Goal: Information Seeking & Learning: Learn about a topic

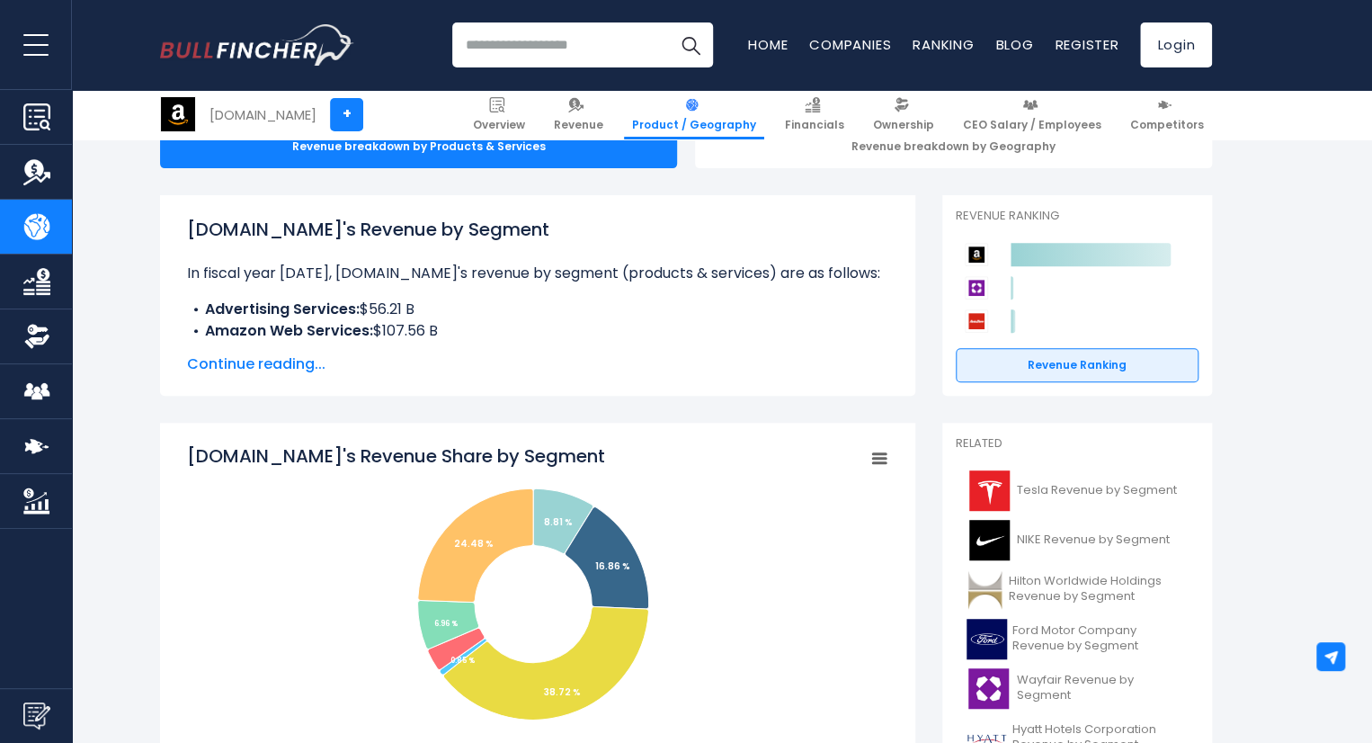
scroll to position [209, 0]
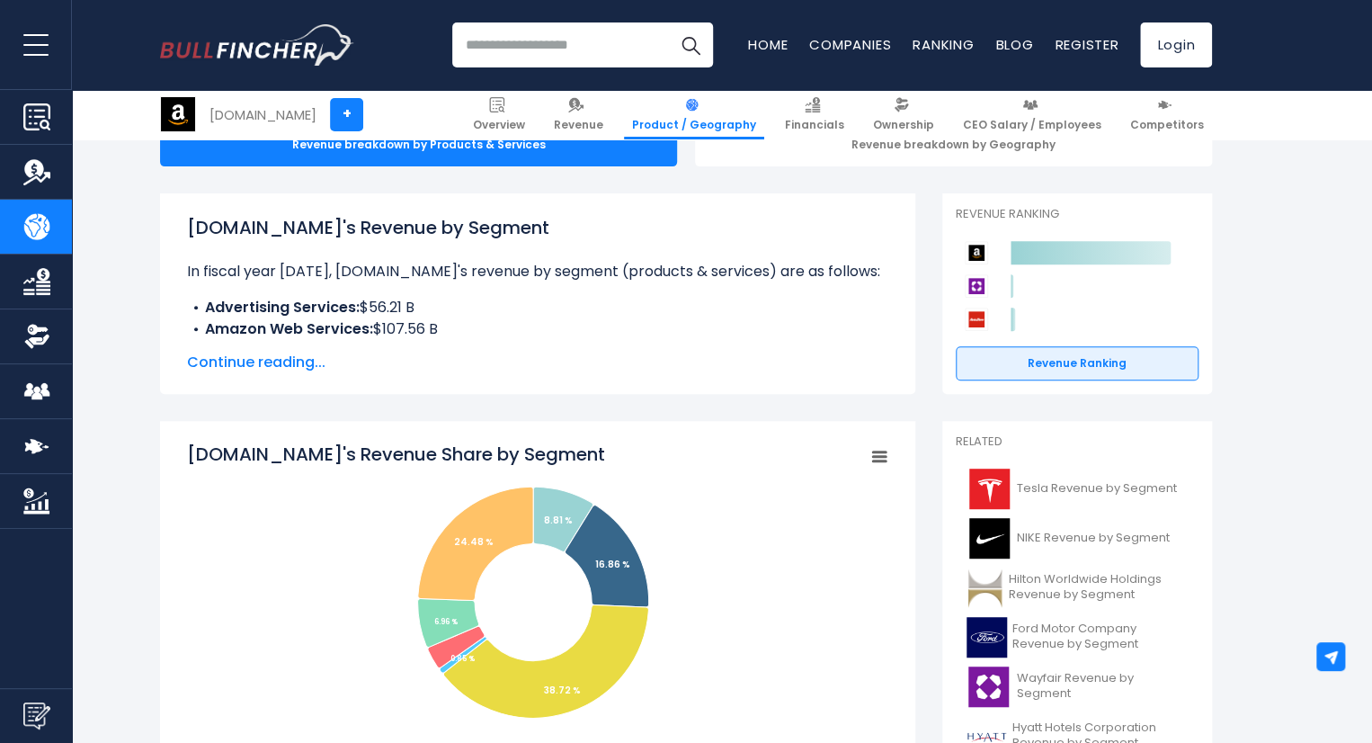
drag, startPoint x: 154, startPoint y: 419, endPoint x: 129, endPoint y: 557, distance: 139.8
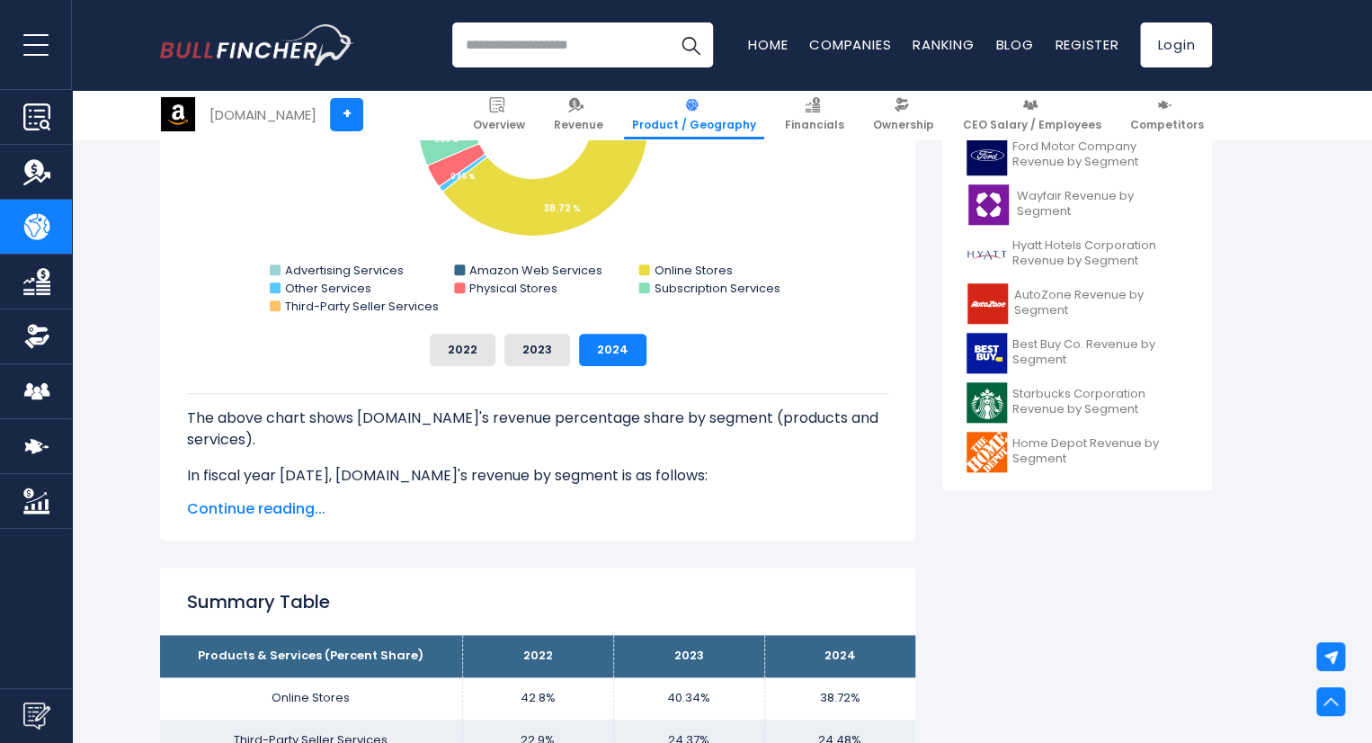
scroll to position [694, 0]
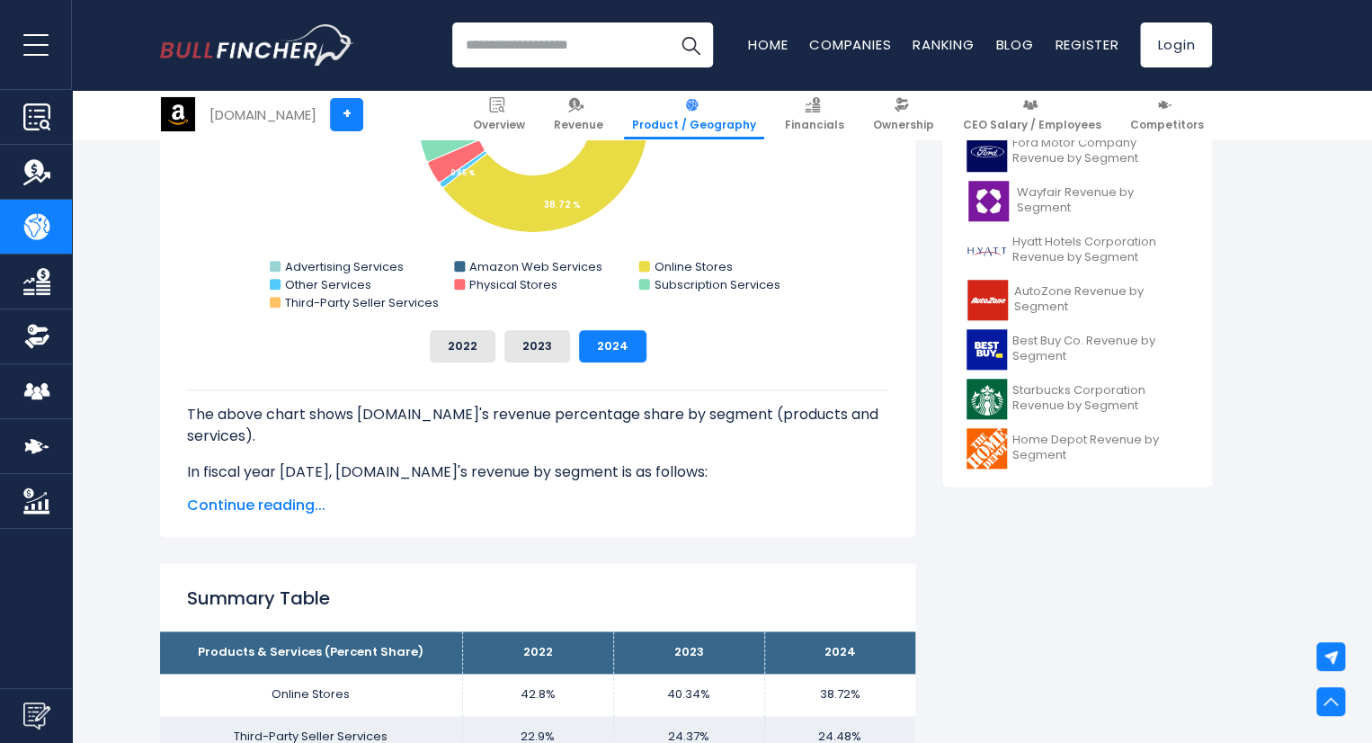
drag, startPoint x: 129, startPoint y: 557, endPoint x: 117, endPoint y: 670, distance: 113.9
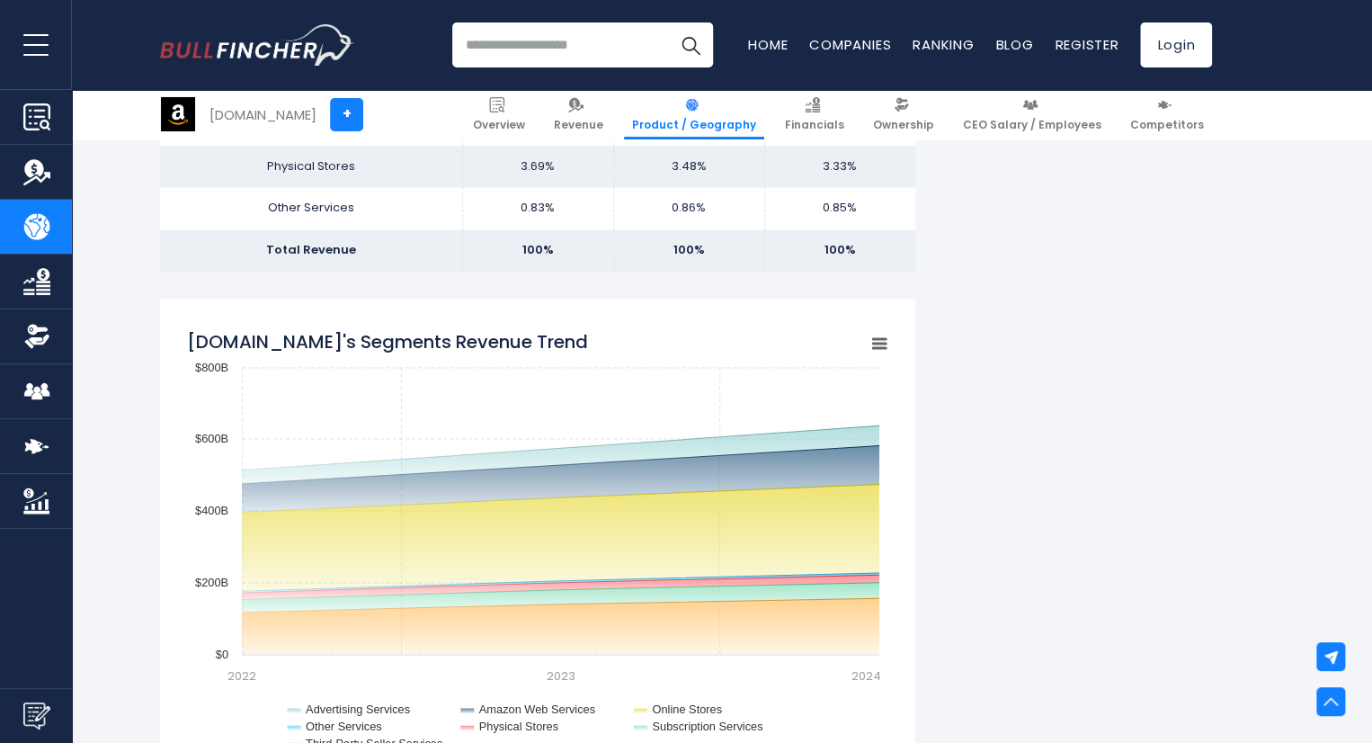
scroll to position [1435, 0]
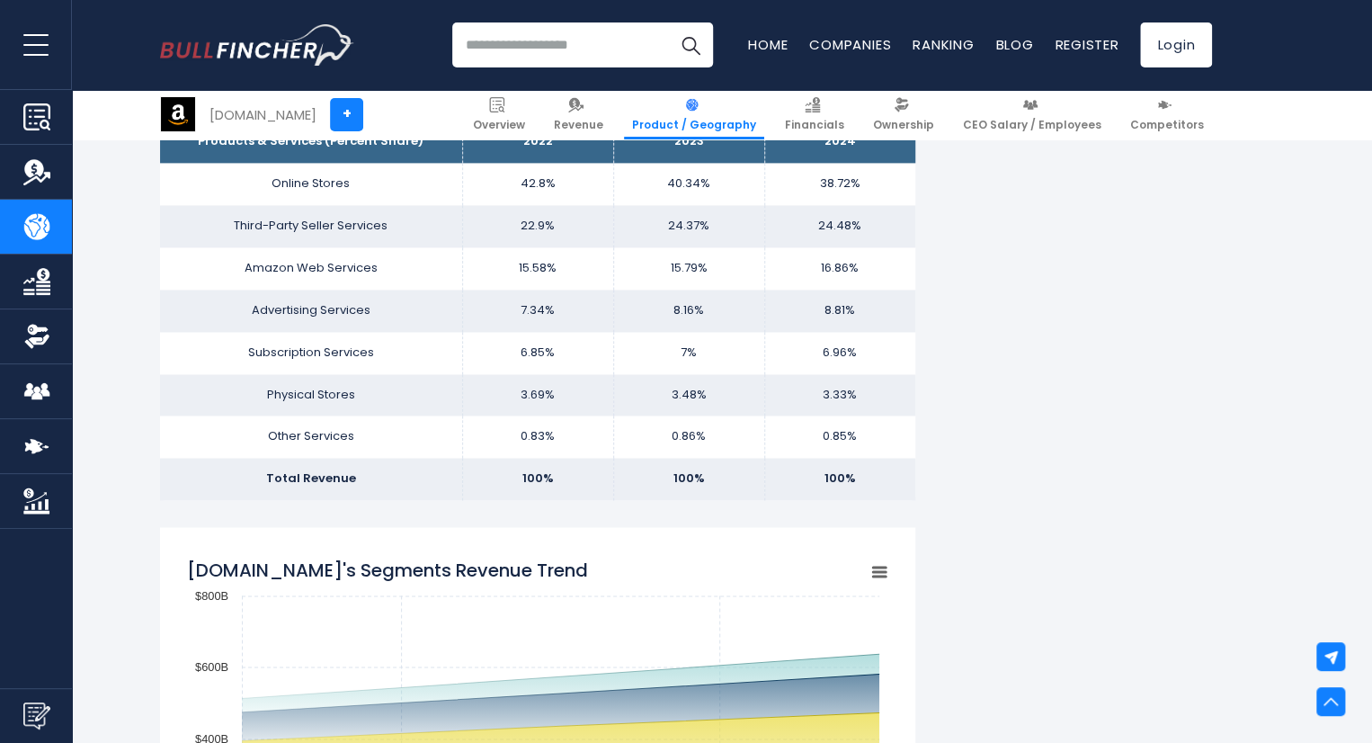
scroll to position [1198, 0]
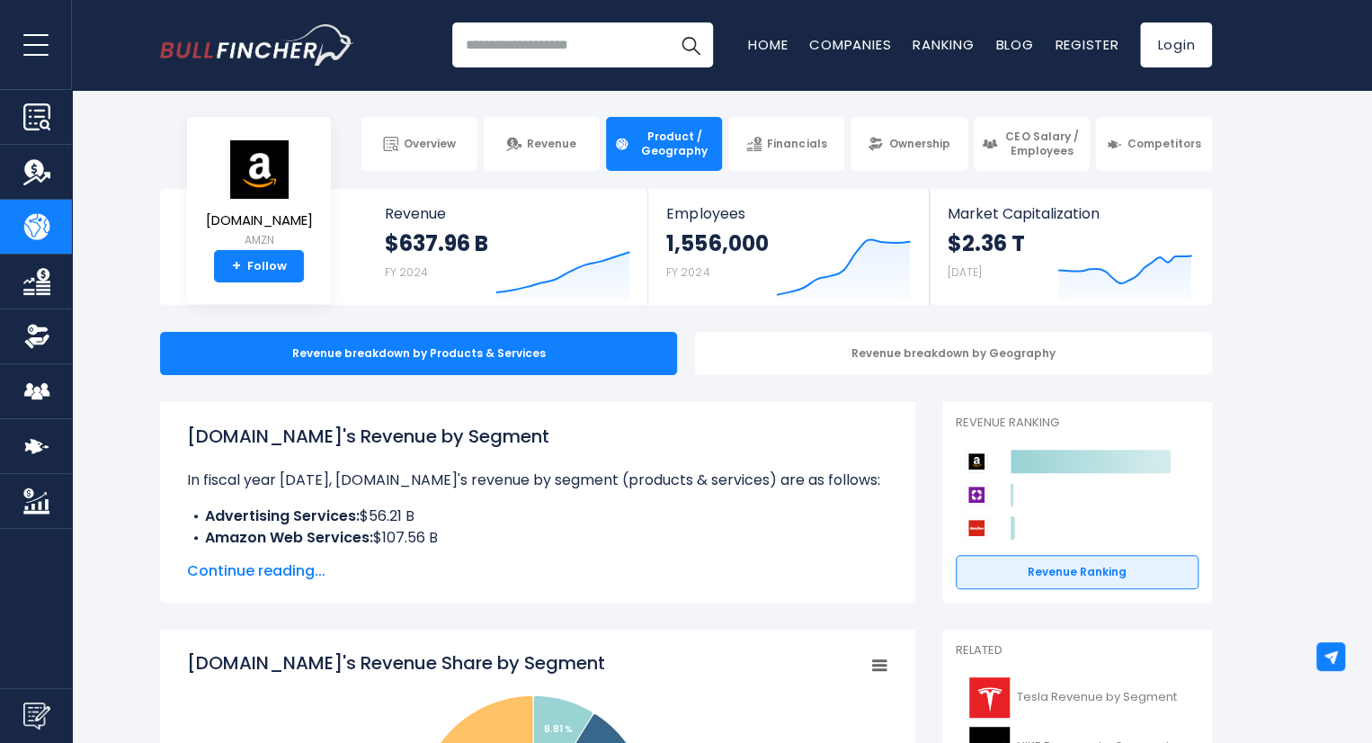
click at [349, 191] on div "Revenue $637.96 B FY 2024 Created with Highcharts 12.1.2 Employees 1,556,000 FY…" at bounding box center [699, 247] width 1025 height 116
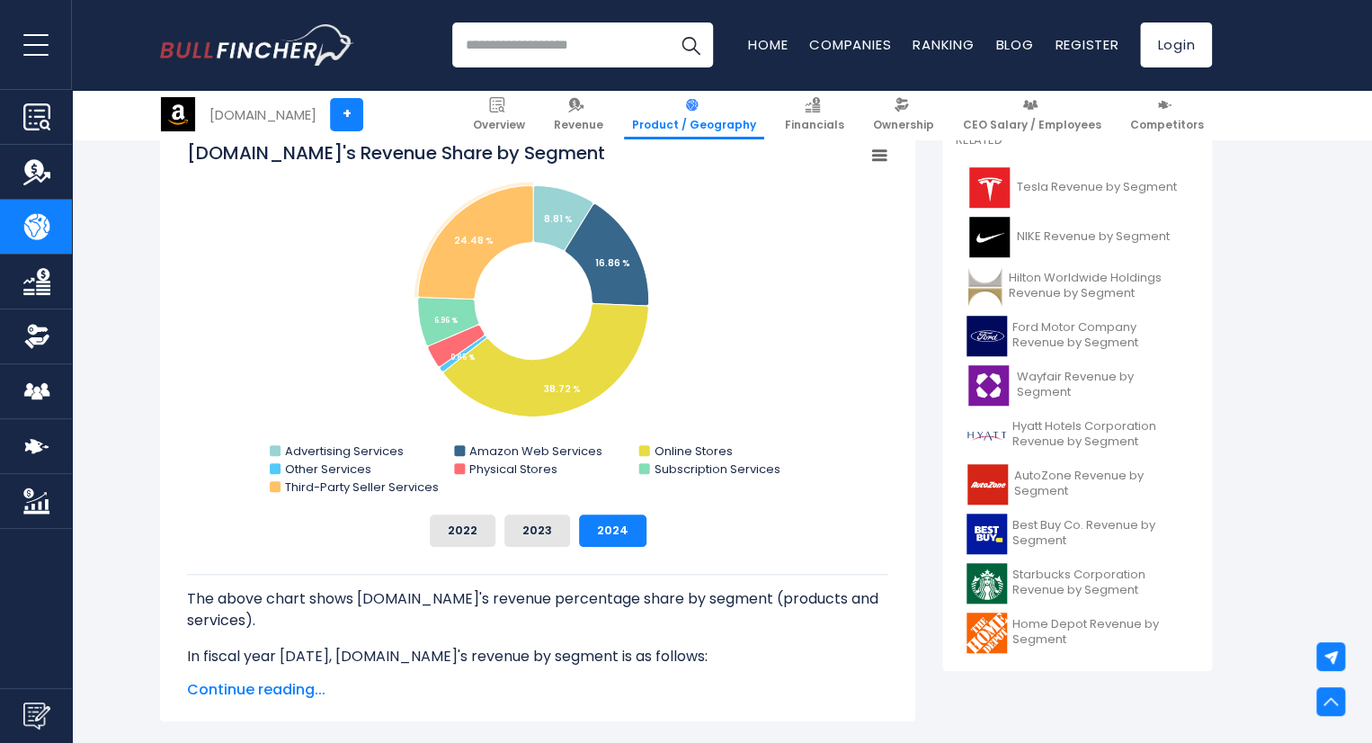
scroll to position [511, 0]
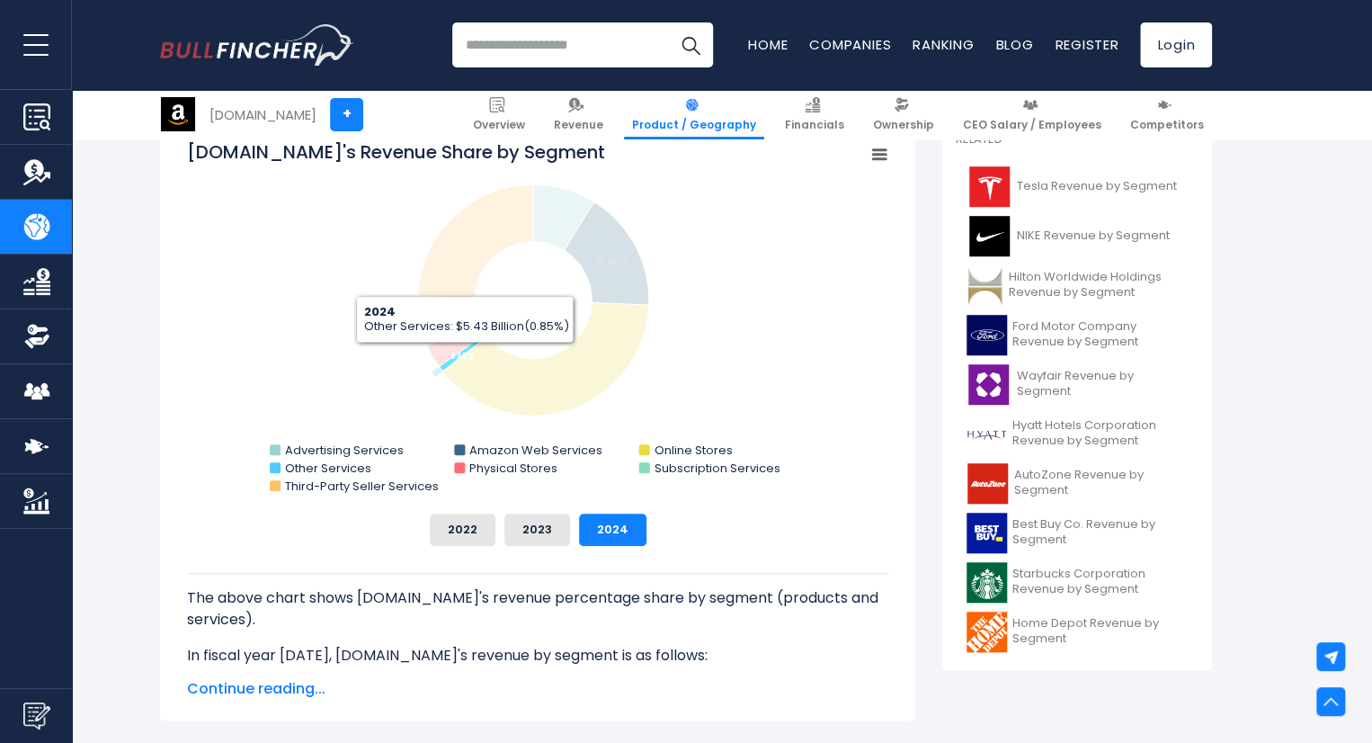
click at [465, 355] on tspan "0.85 %" at bounding box center [462, 357] width 24 height 10
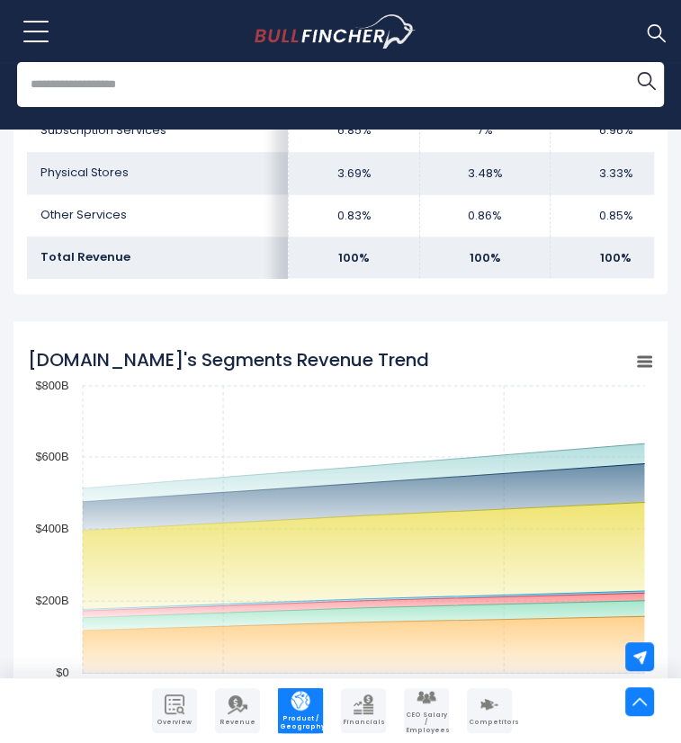
scroll to position [1534, 0]
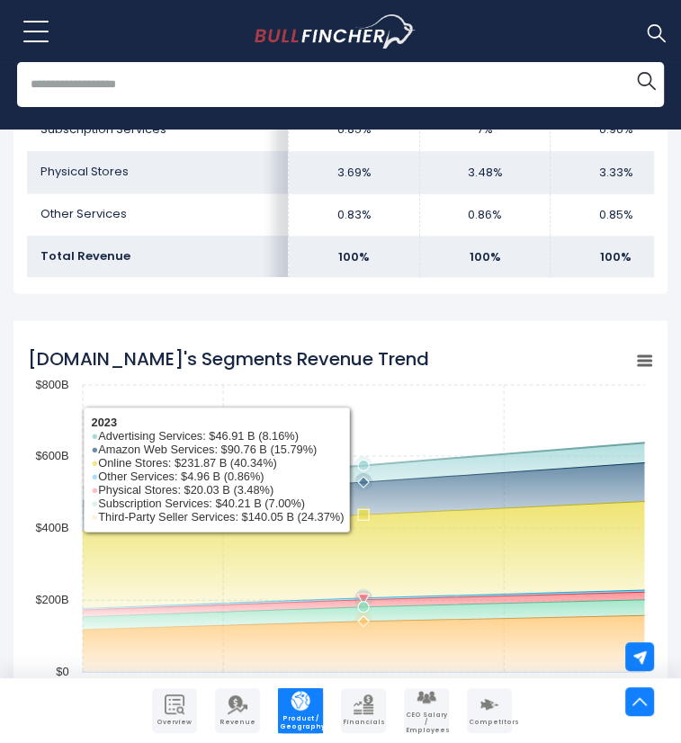
drag, startPoint x: 408, startPoint y: 412, endPoint x: 541, endPoint y: 450, distance: 138.6
click at [408, 462] on icon "Amazon.com's Segments Revenue Trend" at bounding box center [364, 481] width 562 height 38
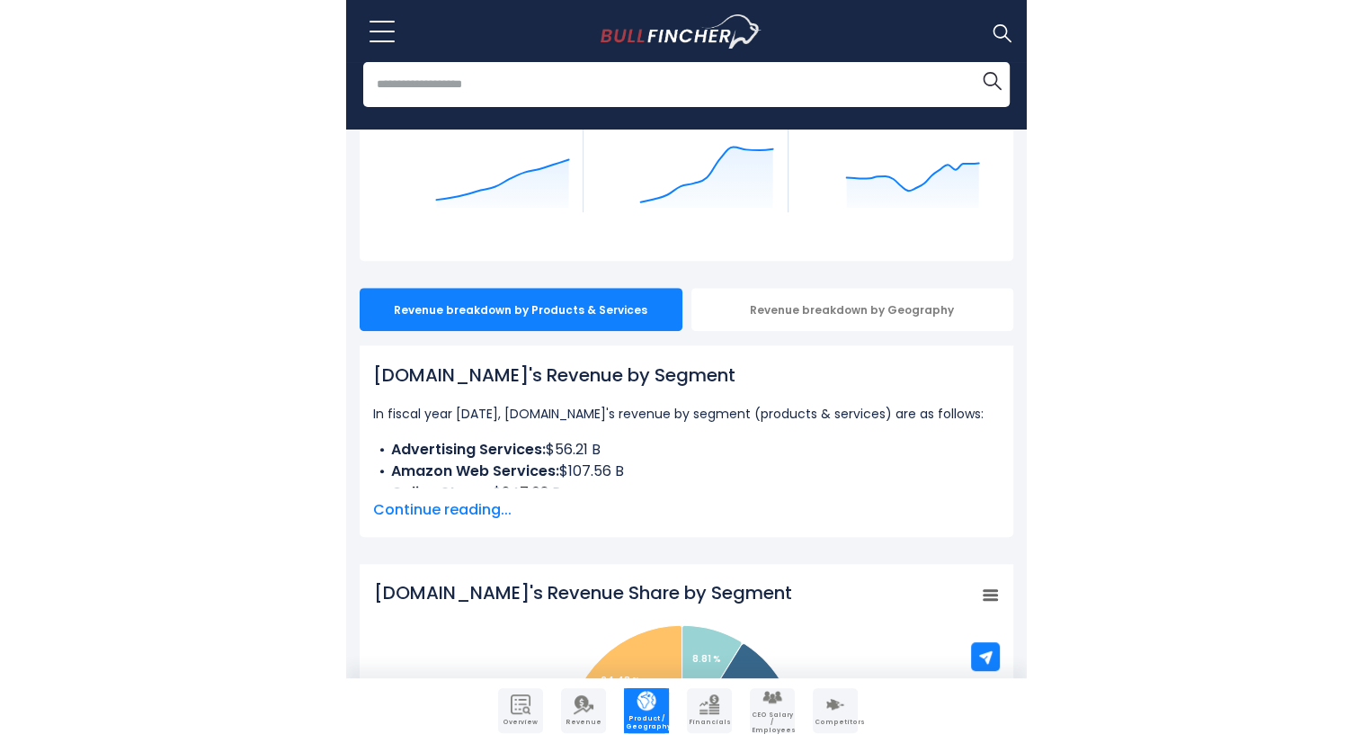
scroll to position [239, 0]
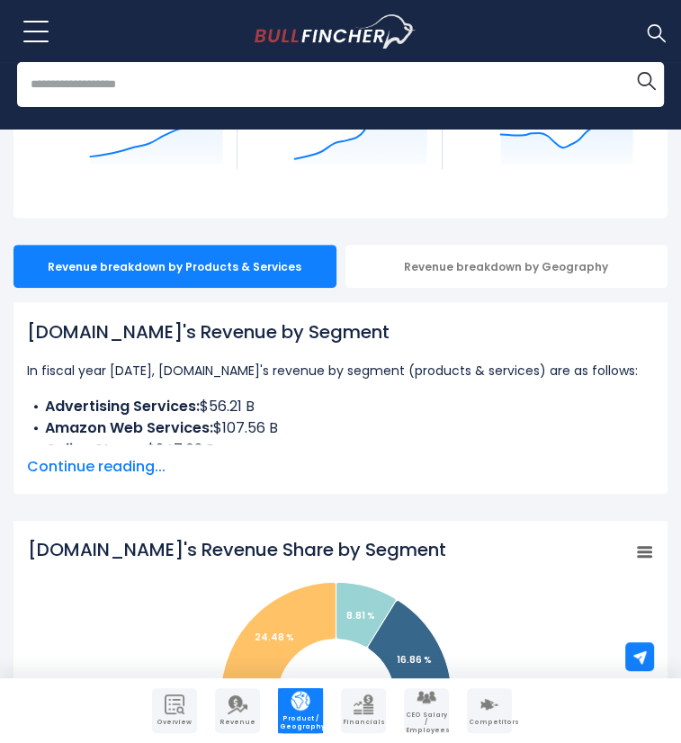
click at [119, 456] on span "Continue reading..." at bounding box center [340, 467] width 627 height 22
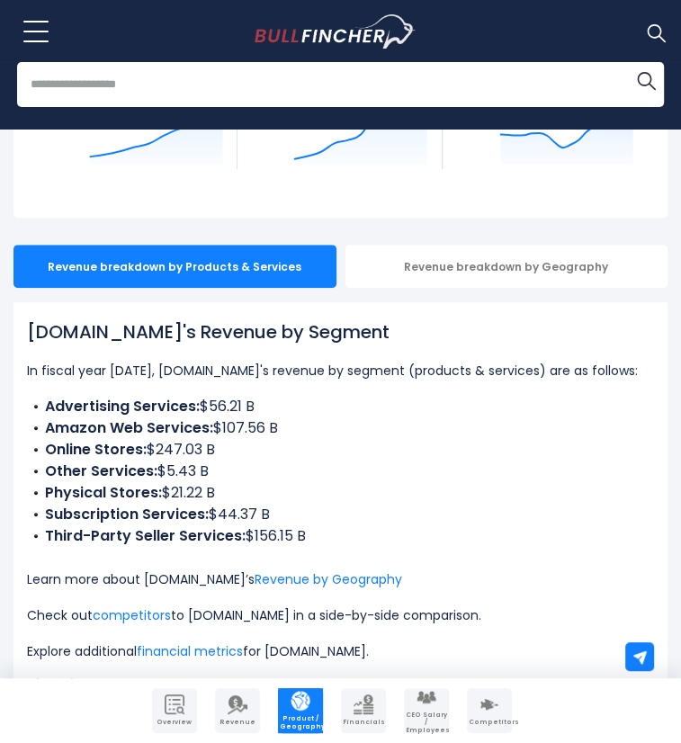
drag, startPoint x: 277, startPoint y: 361, endPoint x: 47, endPoint y: 369, distance: 230.3
click at [47, 396] on li "Advertising Services: $56.21 B" at bounding box center [340, 407] width 627 height 22
copy li "Advertising Services: $56.21 B"
drag, startPoint x: 303, startPoint y: 389, endPoint x: 35, endPoint y: 379, distance: 268.2
click at [35, 417] on li "Amazon Web Services: $107.56 B" at bounding box center [340, 428] width 627 height 22
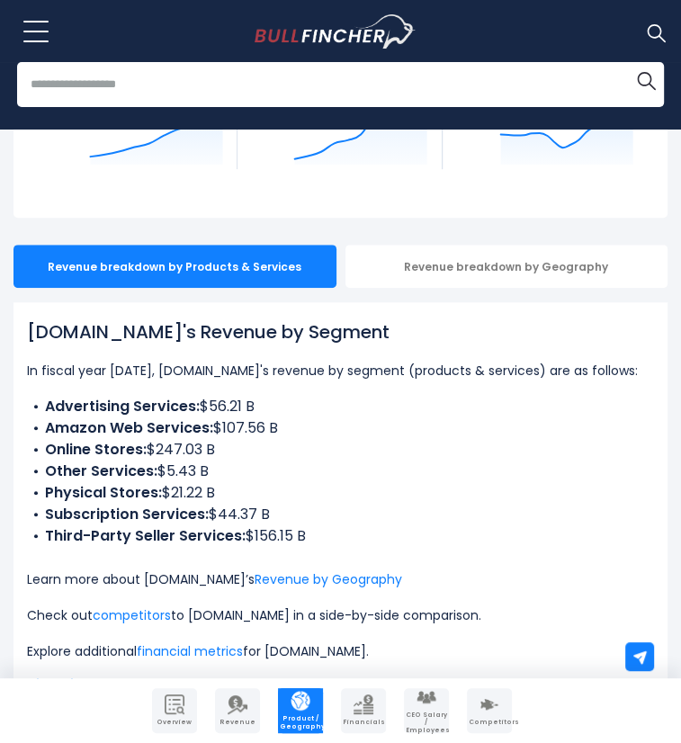
copy li "Amazon Web Services: $107.56 B"
drag, startPoint x: 244, startPoint y: 411, endPoint x: 46, endPoint y: 404, distance: 197.9
click at [46, 439] on li "Online Stores: $247.03 B" at bounding box center [340, 450] width 627 height 22
copy li "Online Stores: $247.03 B"
drag, startPoint x: 235, startPoint y: 431, endPoint x: 37, endPoint y: 432, distance: 197.8
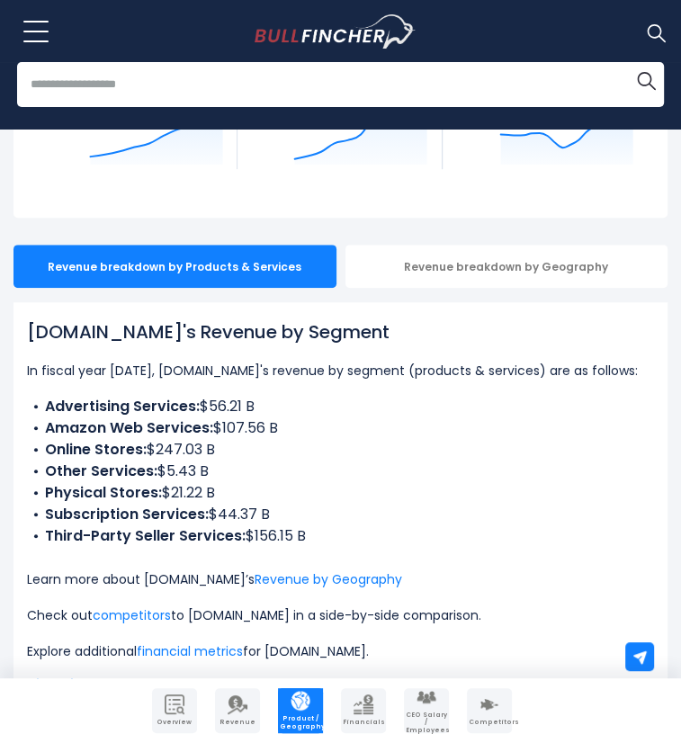
click at [37, 460] on li "Other Services: $5.43 B" at bounding box center [340, 471] width 627 height 22
copy li "Other Services: $5.43 B"
drag, startPoint x: 235, startPoint y: 450, endPoint x: 45, endPoint y: 451, distance: 189.7
click at [45, 482] on li "Physical Stores: $21.22 B" at bounding box center [340, 493] width 627 height 22
copy li "Physical Stores: $21.22 B"
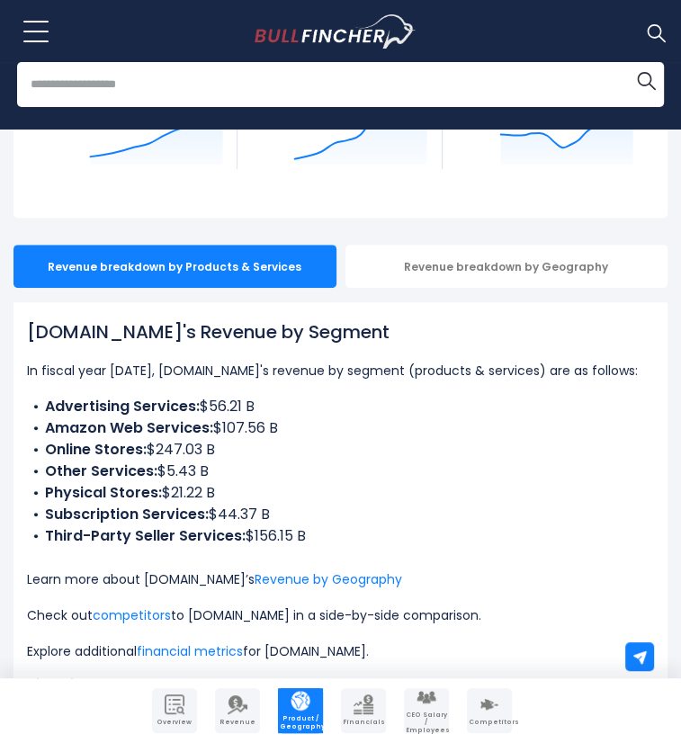
drag, startPoint x: 290, startPoint y: 472, endPoint x: 49, endPoint y: 468, distance: 241.9
click at [49, 504] on li "Subscription Services: $44.37 B" at bounding box center [340, 515] width 627 height 22
copy li "Subscription Services: $44.37 B"
drag, startPoint x: 326, startPoint y: 492, endPoint x: 47, endPoint y: 491, distance: 279.6
click at [47, 525] on li "Third-Party Seller Services: $156.15 B" at bounding box center [340, 536] width 627 height 22
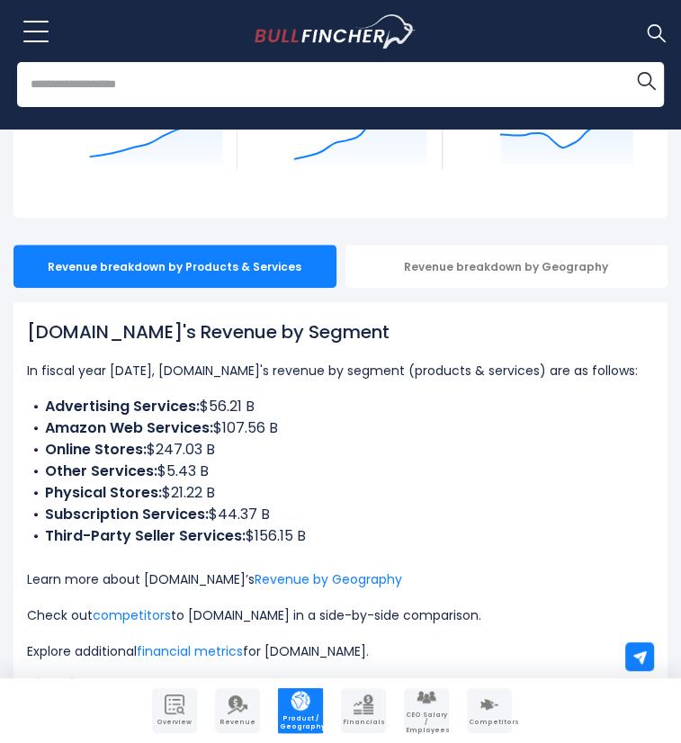
copy li "Third-Party Seller Services: $156.15 B"
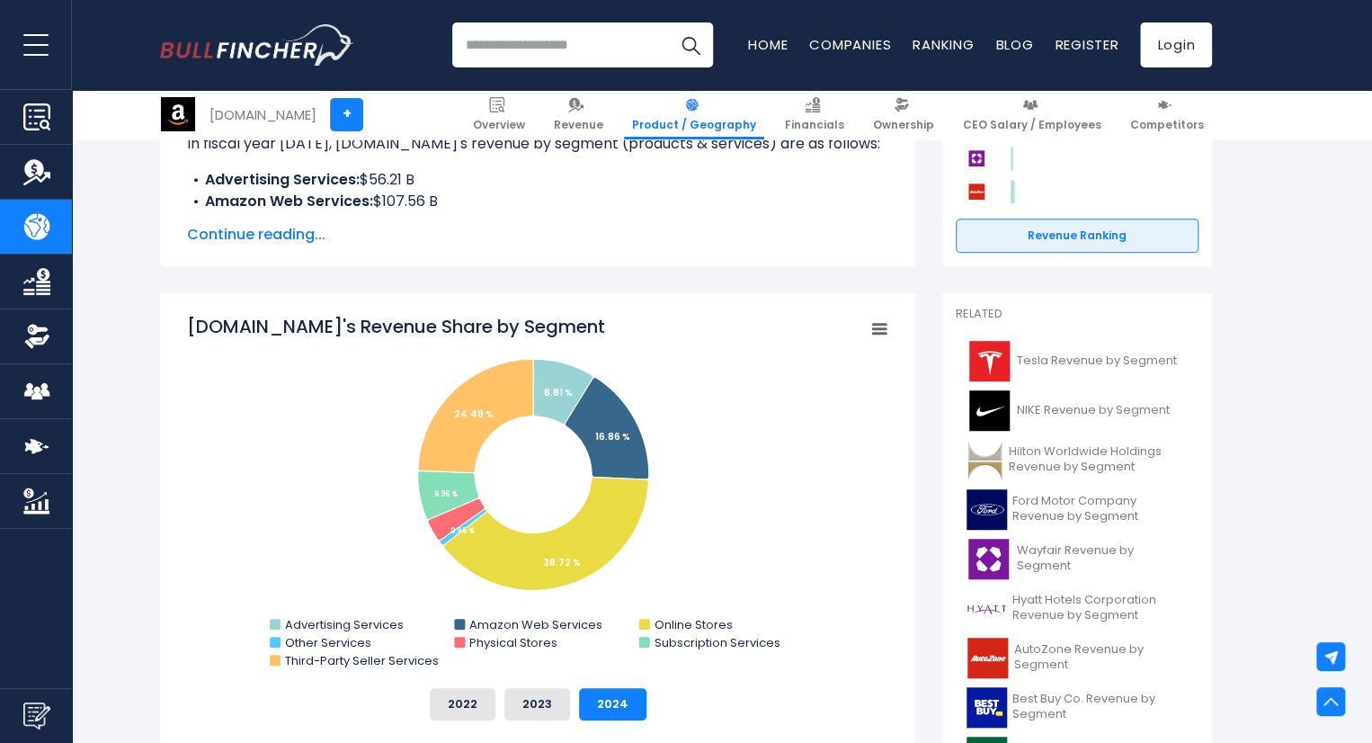
scroll to position [334, 0]
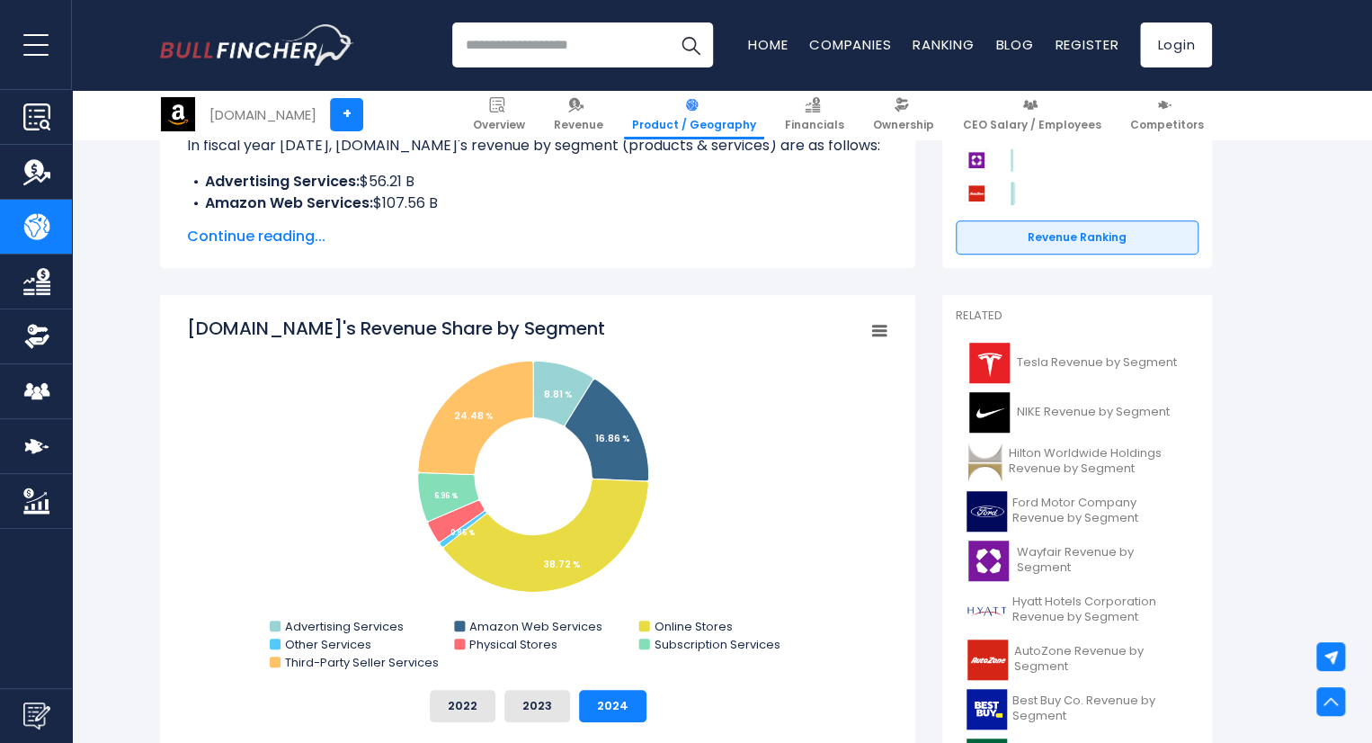
drag, startPoint x: 555, startPoint y: 510, endPoint x: 281, endPoint y: 327, distance: 329.4
click at [281, 327] on icon "Created with Highcharts 12.1.2 Chart context menu [DOMAIN_NAME]'s Revenue Share…" at bounding box center [537, 496] width 701 height 360
click at [209, 364] on rect "Amazon.com's Revenue Share by Segment" at bounding box center [537, 496] width 701 height 360
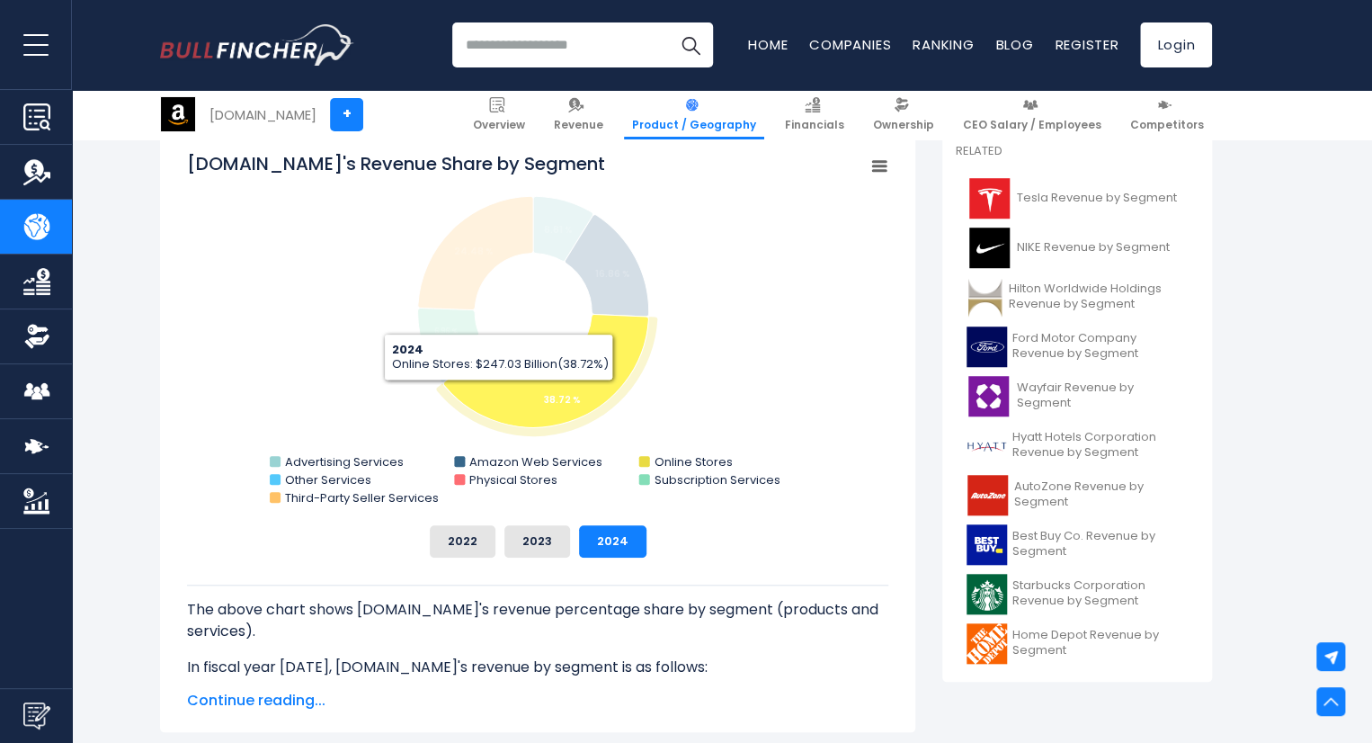
scroll to position [500, 0]
